Goal: Transaction & Acquisition: Obtain resource

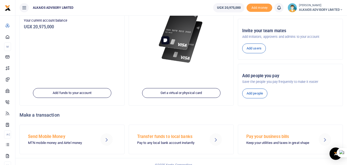
scroll to position [77, 0]
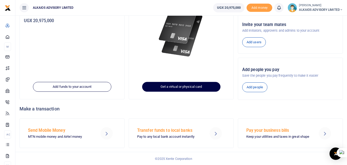
click at [188, 88] on link "Get a virtual or physical card" at bounding box center [181, 87] width 78 height 10
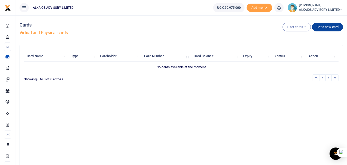
click at [330, 27] on link "Get a new card" at bounding box center [327, 27] width 31 height 9
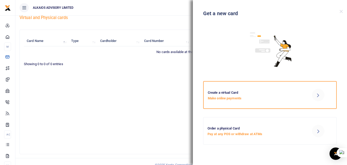
scroll to position [22, 0]
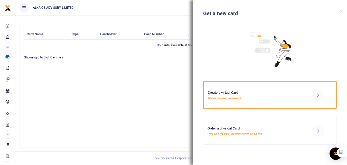
click at [320, 95] on icon at bounding box center [318, 95] width 6 height 6
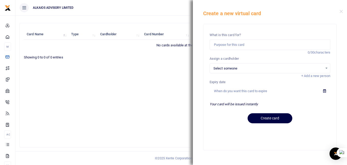
click at [325, 68] on div "Select someone Select an option..." at bounding box center [270, 68] width 120 height 6
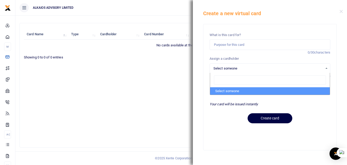
click at [259, 91] on li "Select someone" at bounding box center [270, 91] width 120 height 8
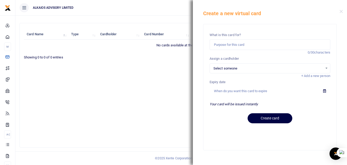
click at [307, 76] on span "Add a new person" at bounding box center [316, 76] width 30 height 4
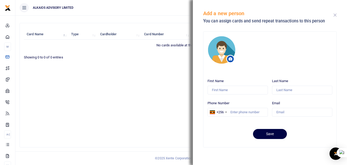
click at [336, 14] on button "Close" at bounding box center [334, 14] width 3 height 3
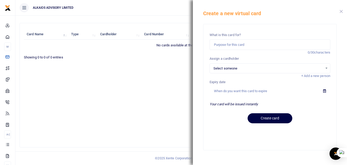
click at [341, 12] on button "Close" at bounding box center [341, 11] width 3 height 3
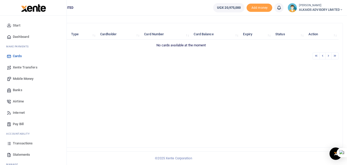
click at [17, 57] on span "Cards" at bounding box center [17, 55] width 9 height 5
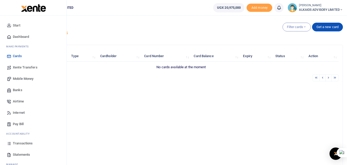
click at [24, 143] on span "Transactions" at bounding box center [23, 142] width 20 height 5
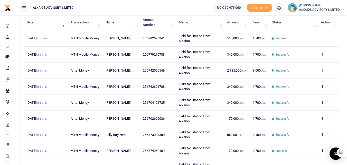
scroll to position [127, 0]
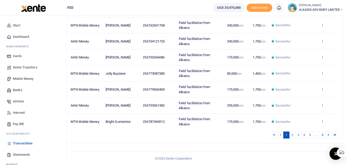
click at [25, 153] on span "Statements" at bounding box center [21, 154] width 17 height 5
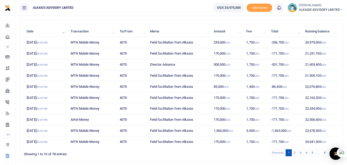
scroll to position [46, 0]
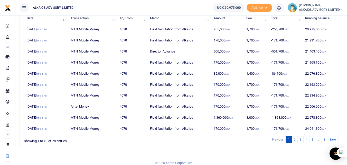
scroll to position [69, 0]
